Goal: Transaction & Acquisition: Purchase product/service

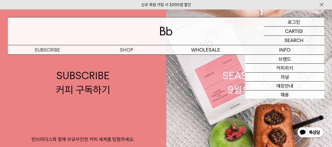
click at [289, 21] on p "로그인" at bounding box center [293, 21] width 13 height 9
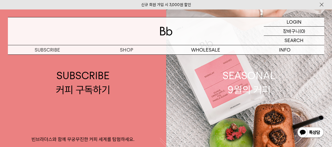
click at [297, 31] on p "장바구니" at bounding box center [291, 30] width 17 height 9
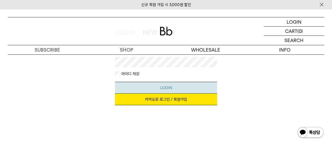
click at [165, 87] on button "LOGIN" at bounding box center [166, 88] width 102 height 12
